Goal: Check status: Check status

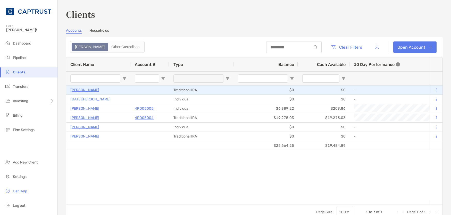
click at [83, 89] on p "[PERSON_NAME]" at bounding box center [84, 90] width 29 height 6
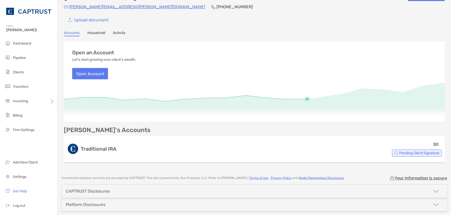
scroll to position [26, 0]
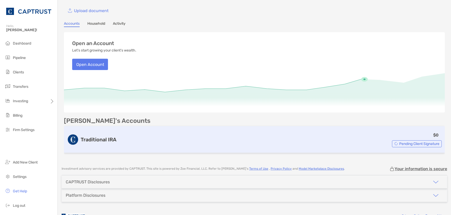
click at [421, 143] on span "Pending Client Signature" at bounding box center [419, 144] width 40 height 3
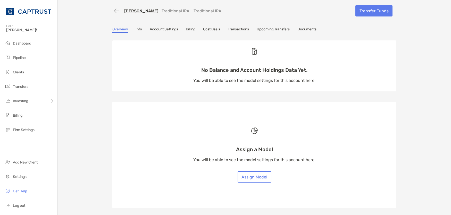
click at [137, 28] on link "Info" at bounding box center [139, 30] width 6 height 6
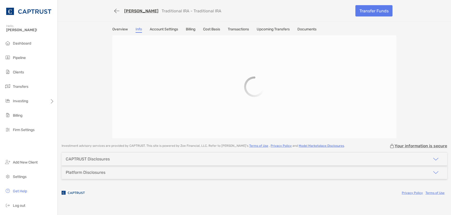
click at [116, 30] on link "Overview" at bounding box center [119, 30] width 15 height 6
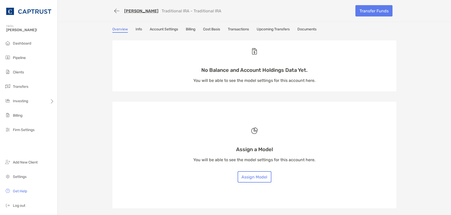
click at [157, 30] on link "Account Settings" at bounding box center [164, 30] width 28 height 6
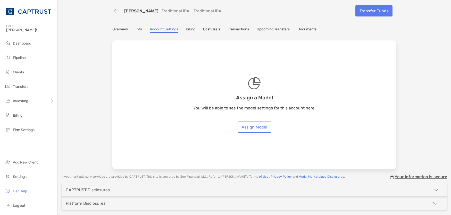
click at [188, 30] on link "Billing" at bounding box center [191, 30] width 10 height 6
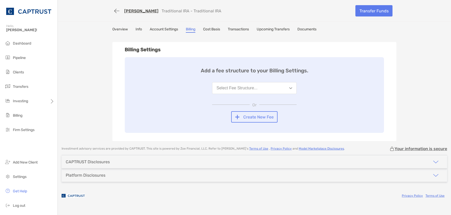
click at [310, 29] on link "Documents" at bounding box center [307, 30] width 19 height 6
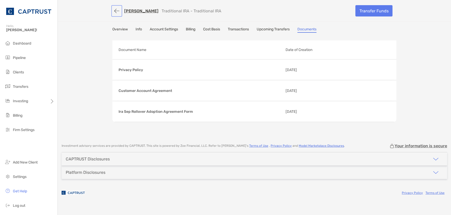
click at [119, 10] on button "button" at bounding box center [116, 11] width 9 height 10
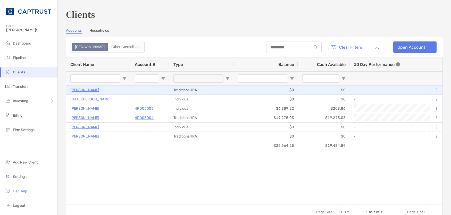
click at [434, 89] on button at bounding box center [436, 90] width 5 height 5
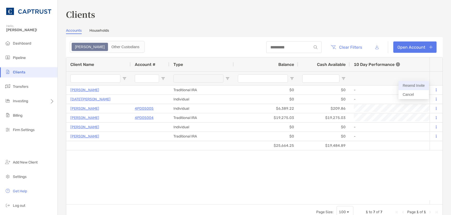
click at [424, 87] on button "Resend Invite" at bounding box center [414, 85] width 30 height 9
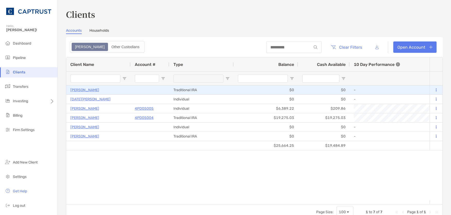
click at [86, 91] on p "[PERSON_NAME]" at bounding box center [84, 90] width 29 height 6
